Goal: Task Accomplishment & Management: Use online tool/utility

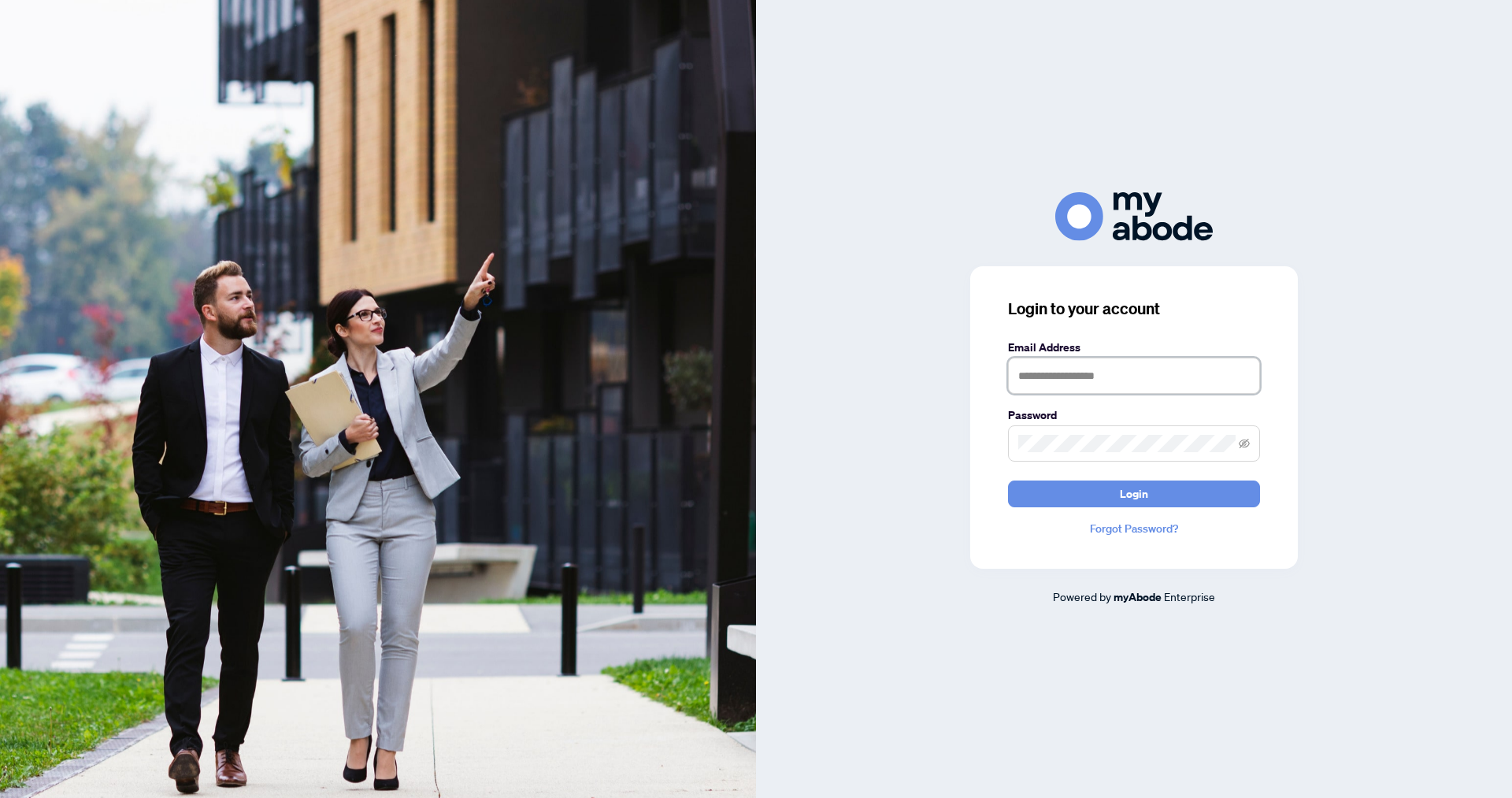
click at [1156, 370] on input "text" at bounding box center [1133, 375] width 252 height 36
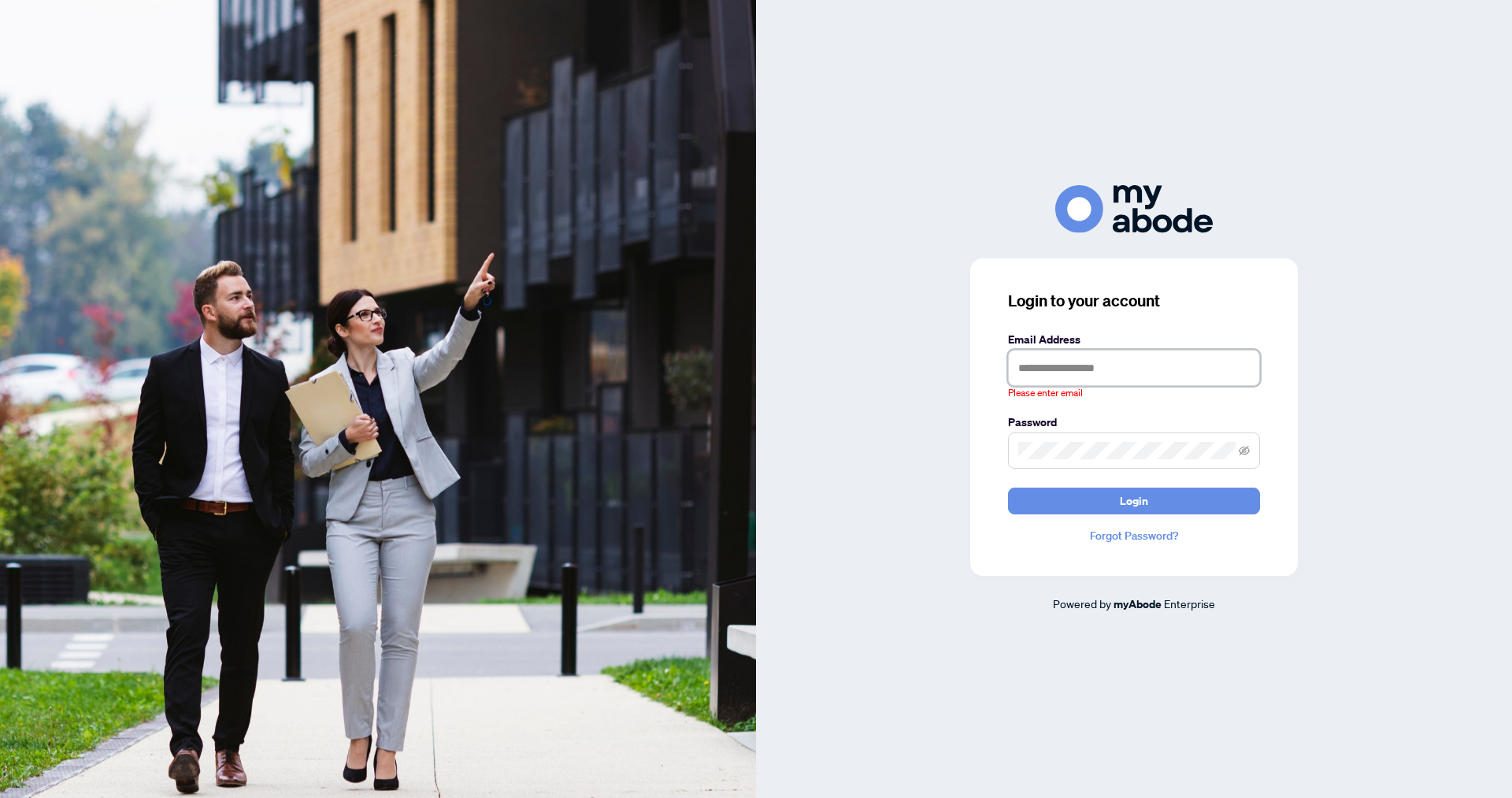
type input "**********"
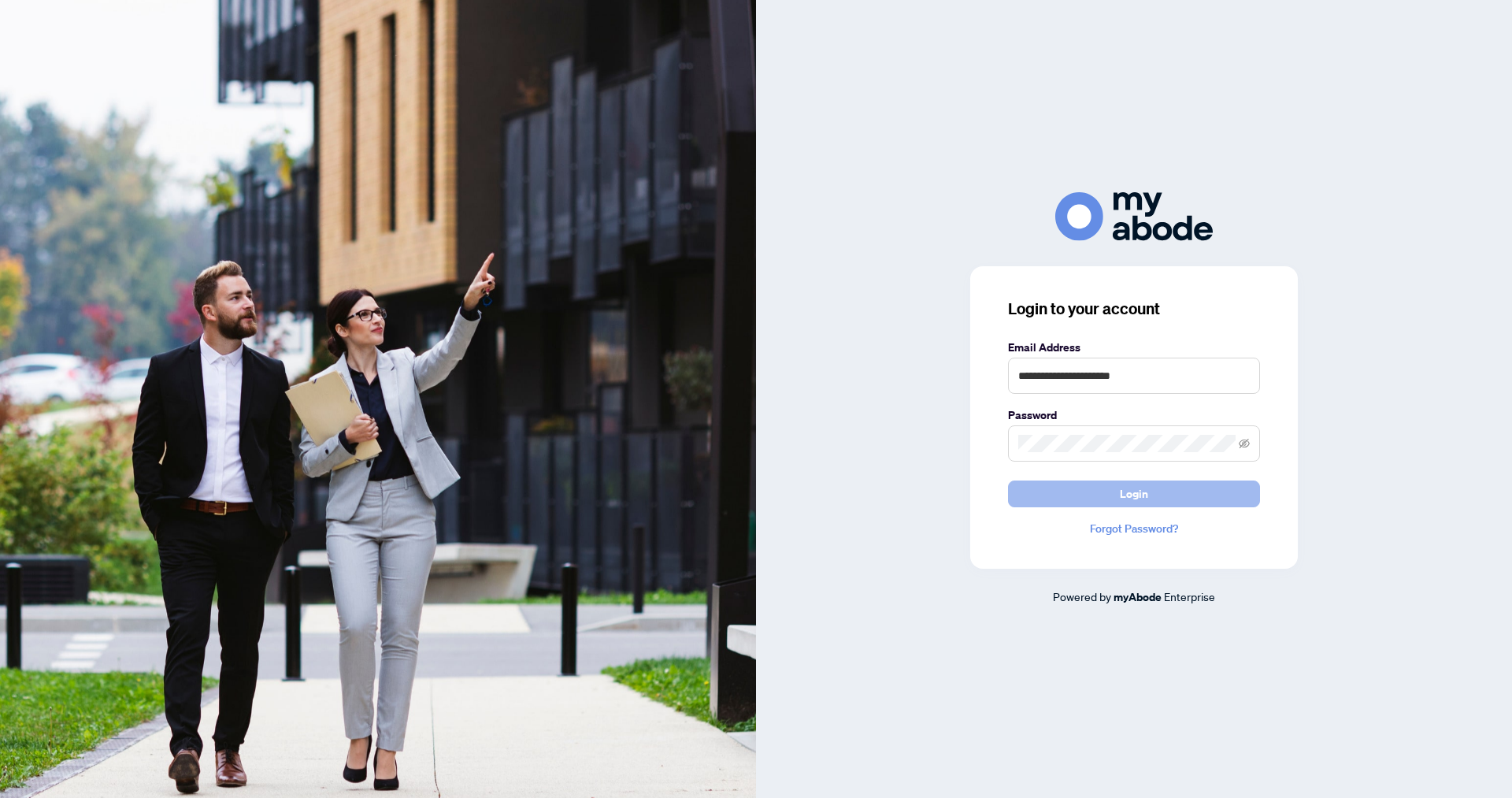
click at [1120, 492] on span "Login" at bounding box center [1134, 494] width 28 height 25
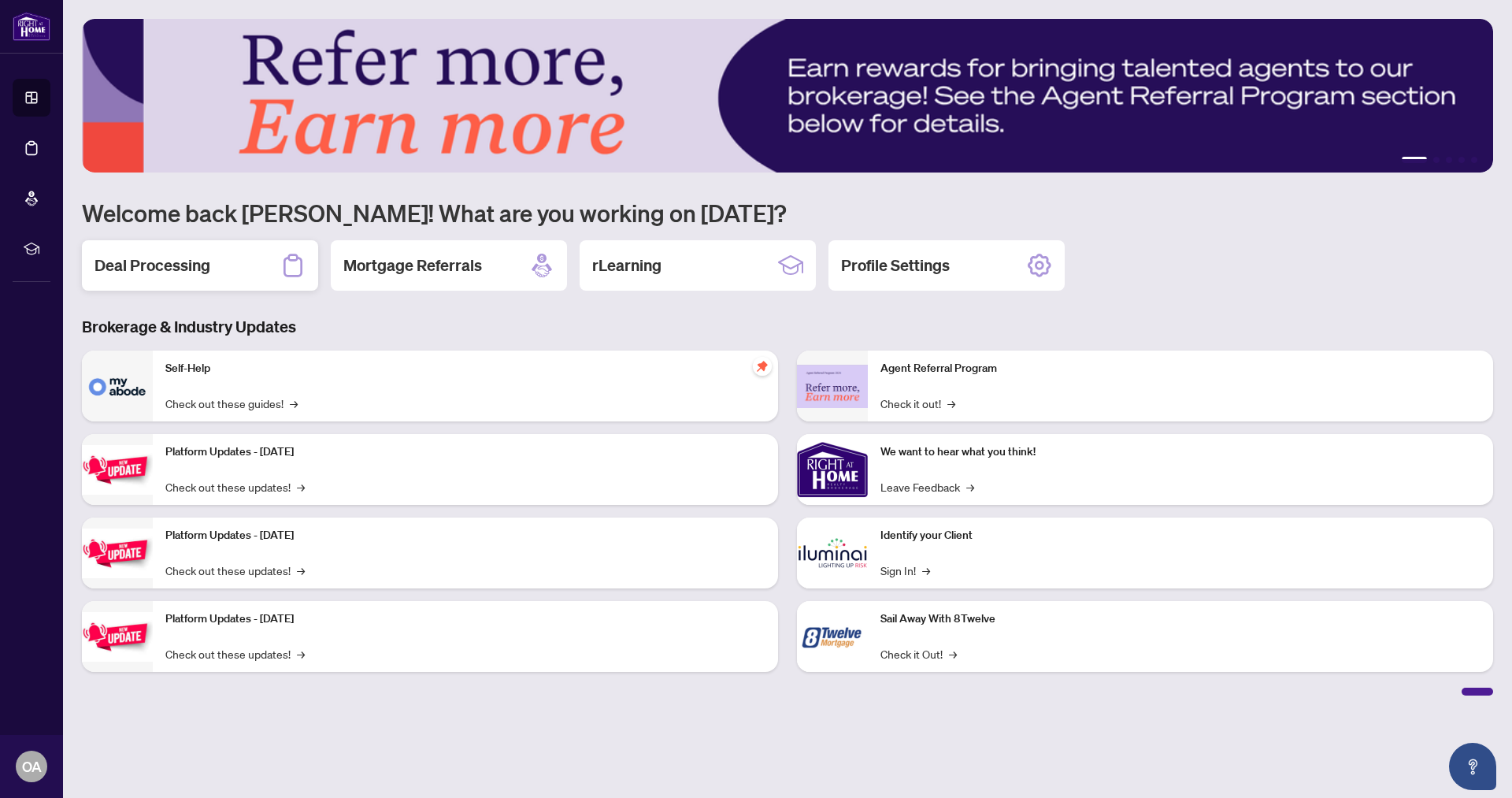
click at [220, 285] on div "Deal Processing" at bounding box center [200, 265] width 236 height 50
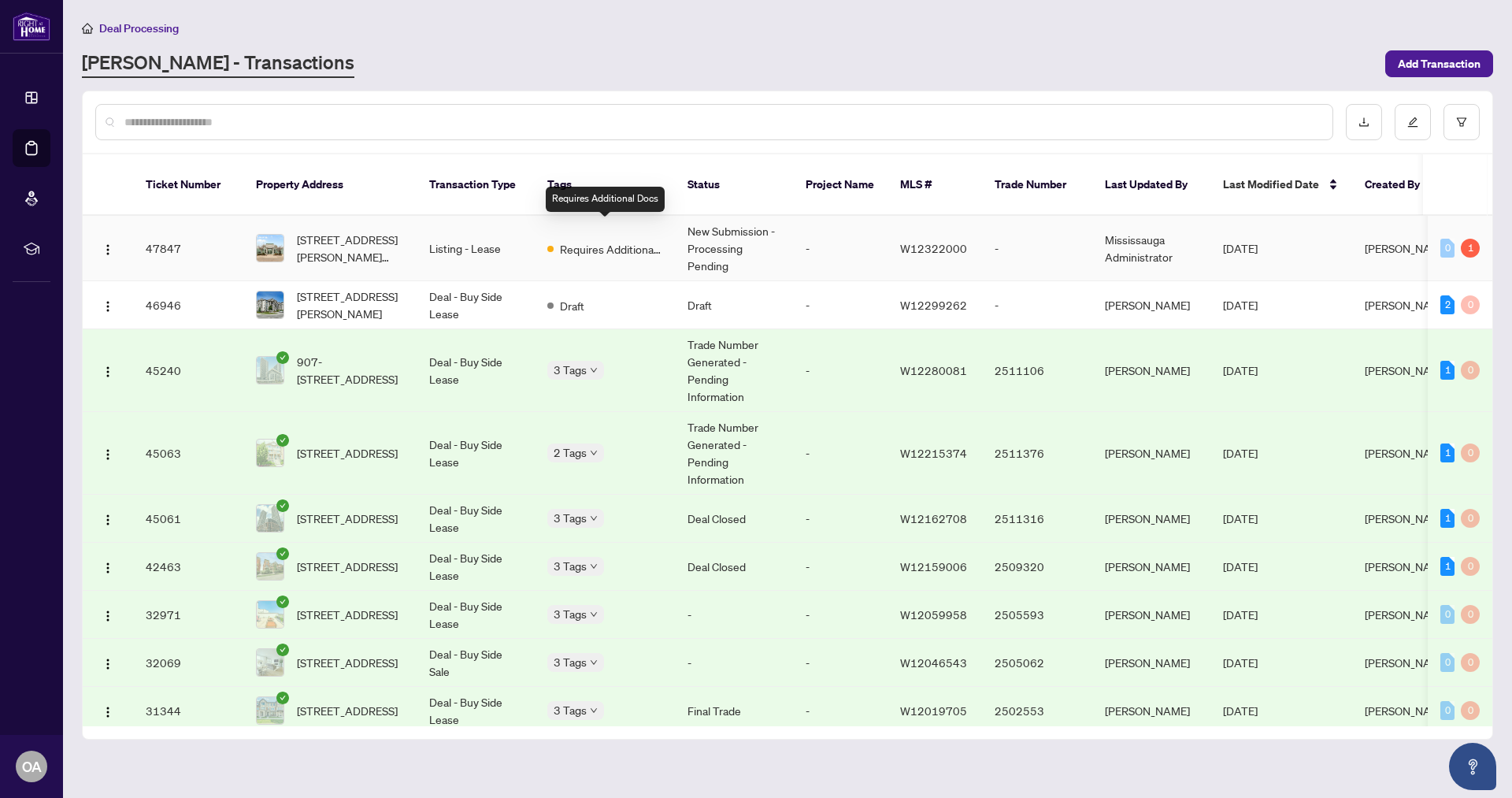
click at [592, 240] on span "Requires Additional Docs" at bounding box center [610, 249] width 103 height 17
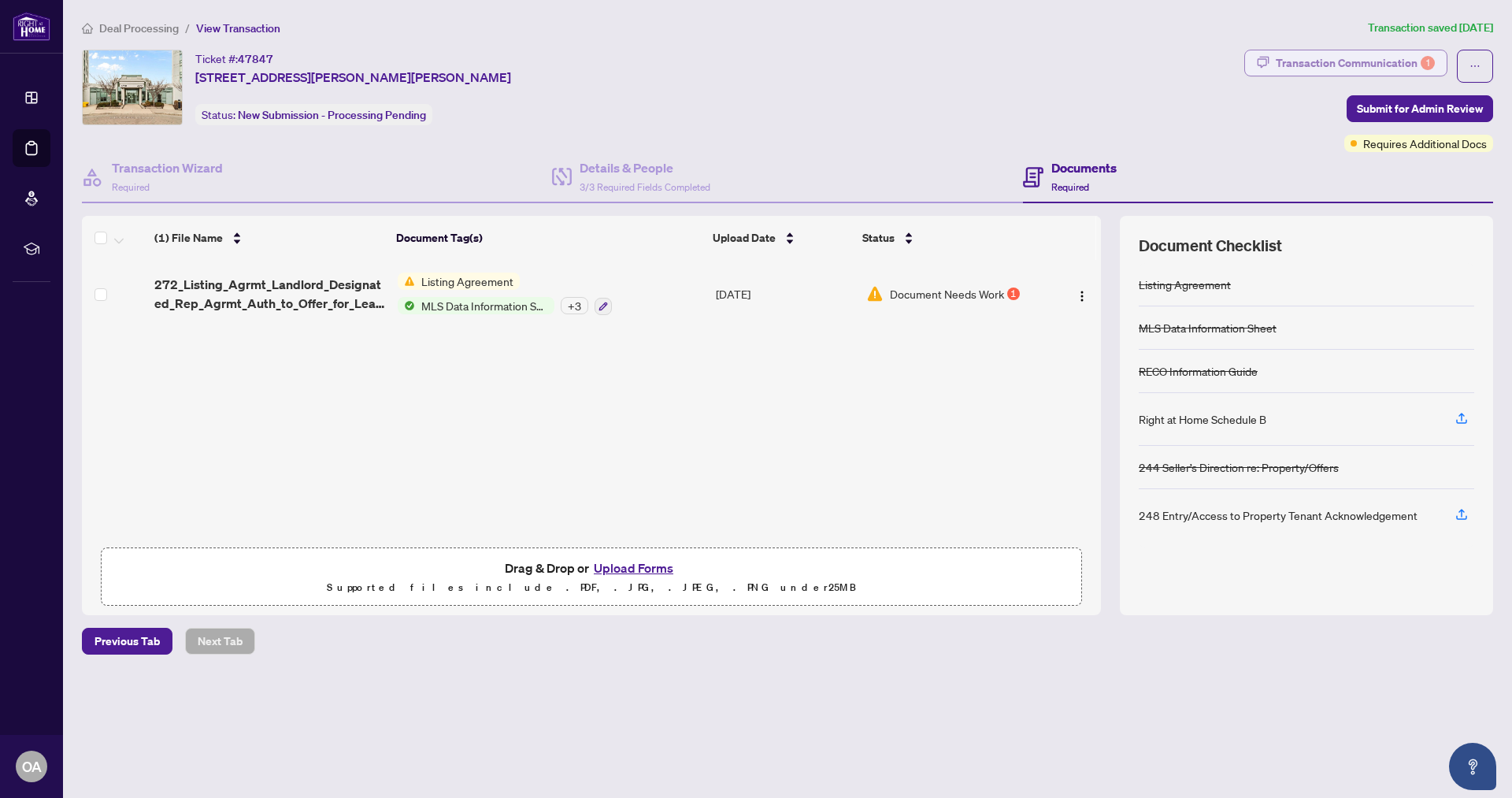
click at [1359, 58] on div "Transaction Communication 1" at bounding box center [1355, 62] width 159 height 25
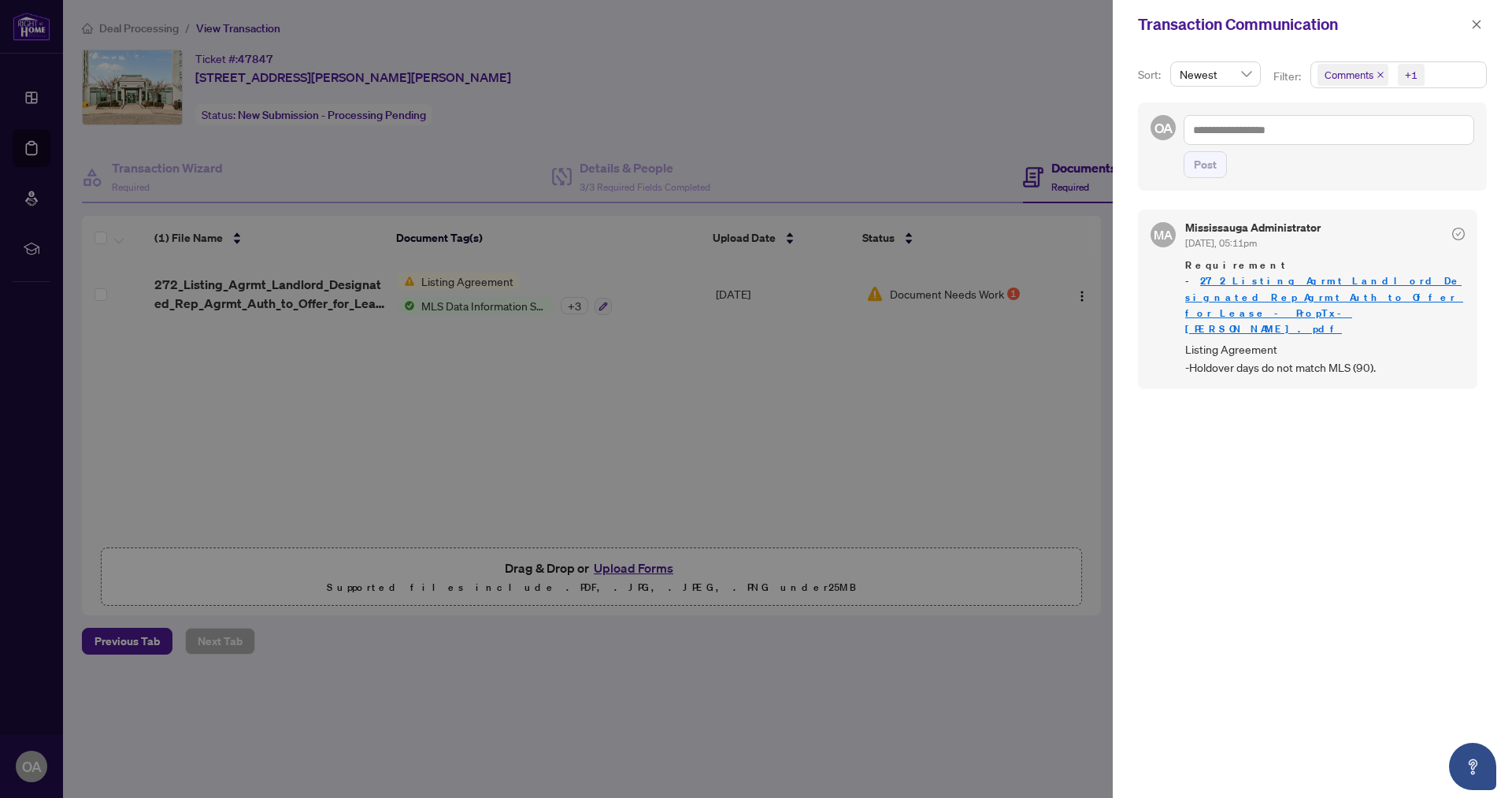
click at [1230, 285] on link "272_Listing_Agrmt_Landlord_Designated_Rep_Agrmt_Auth_to_Offer_for_Lease_-_PropT…" at bounding box center [1324, 304] width 278 height 60
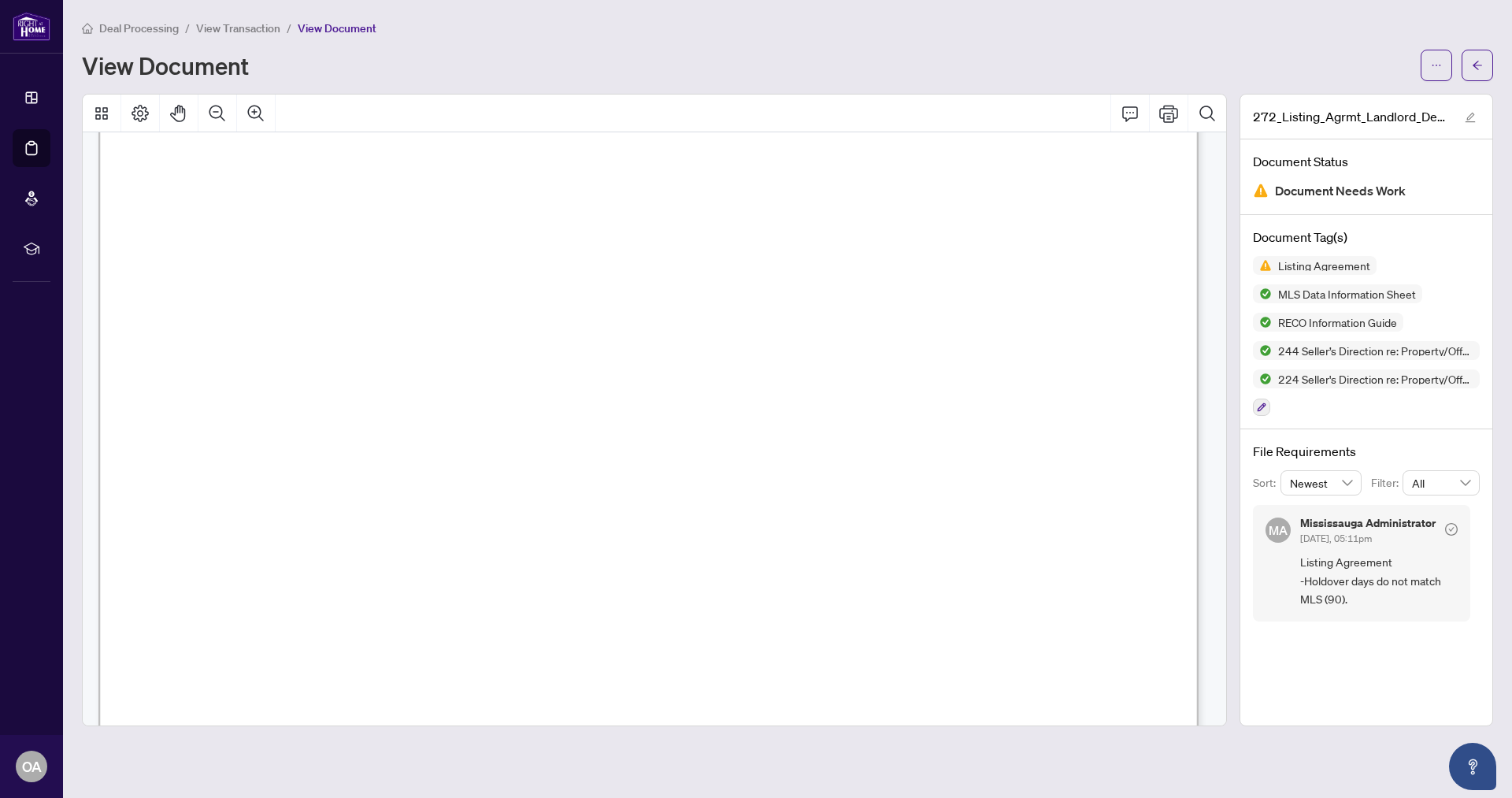
scroll to position [1831, 0]
